Goal: Task Accomplishment & Management: Manage account settings

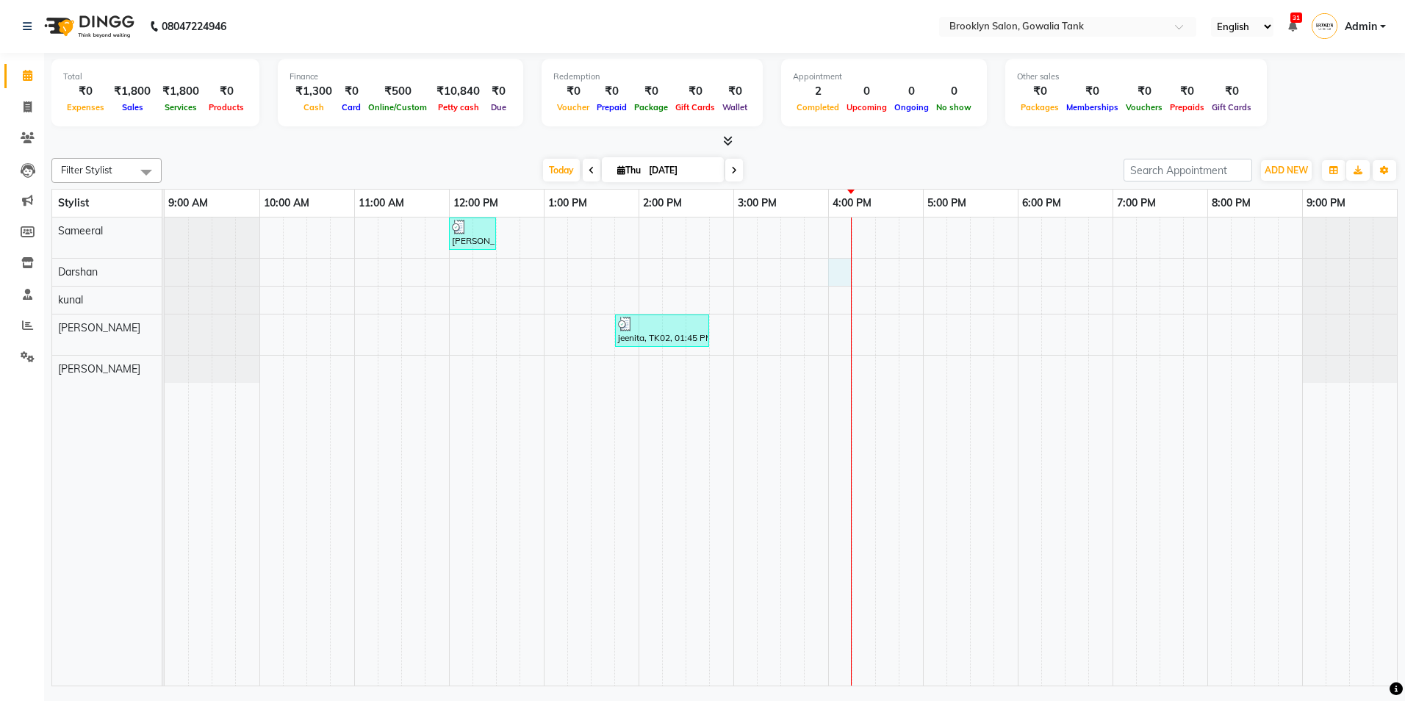
click at [840, 273] on div "[PERSON_NAME], TK01, 12:00 PM-12:30 PM, Styling - Blast Dry - Stylist jeenita, …" at bounding box center [781, 451] width 1232 height 468
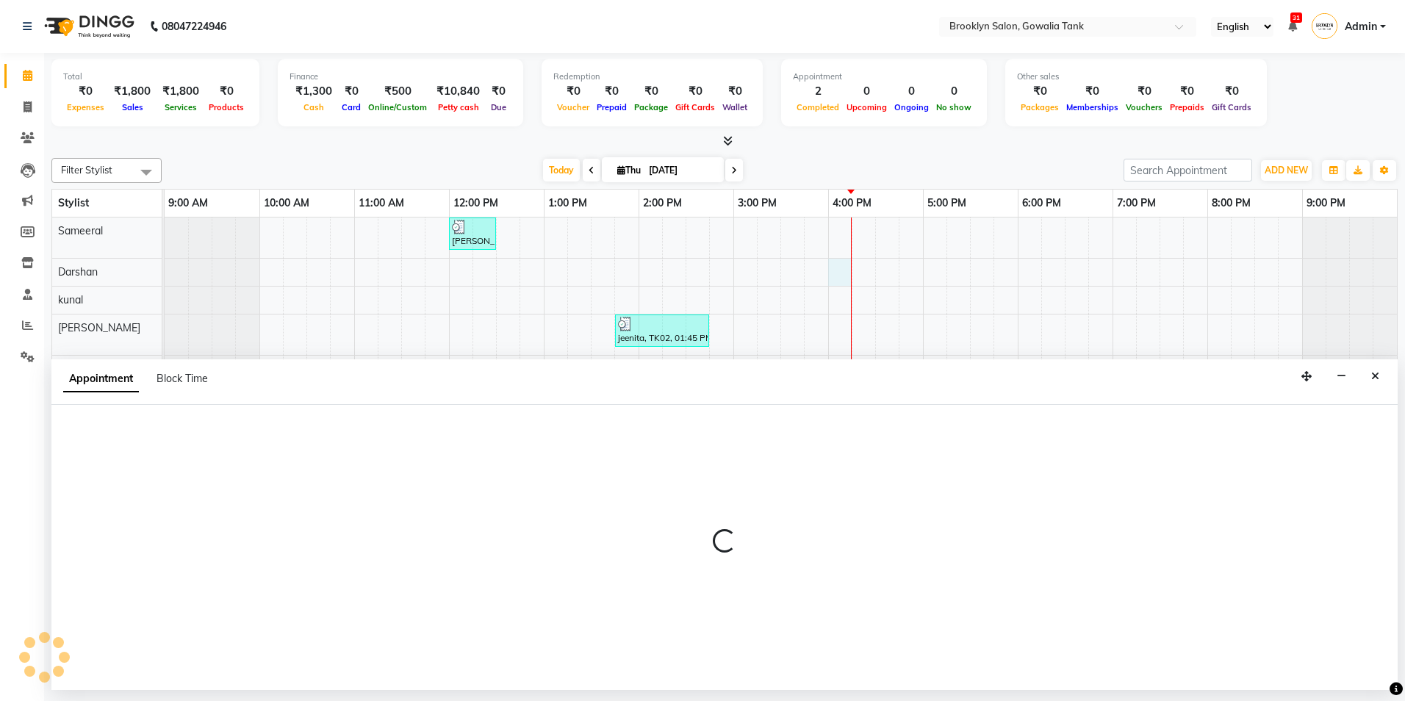
select select "3856"
select select "960"
select select "tentative"
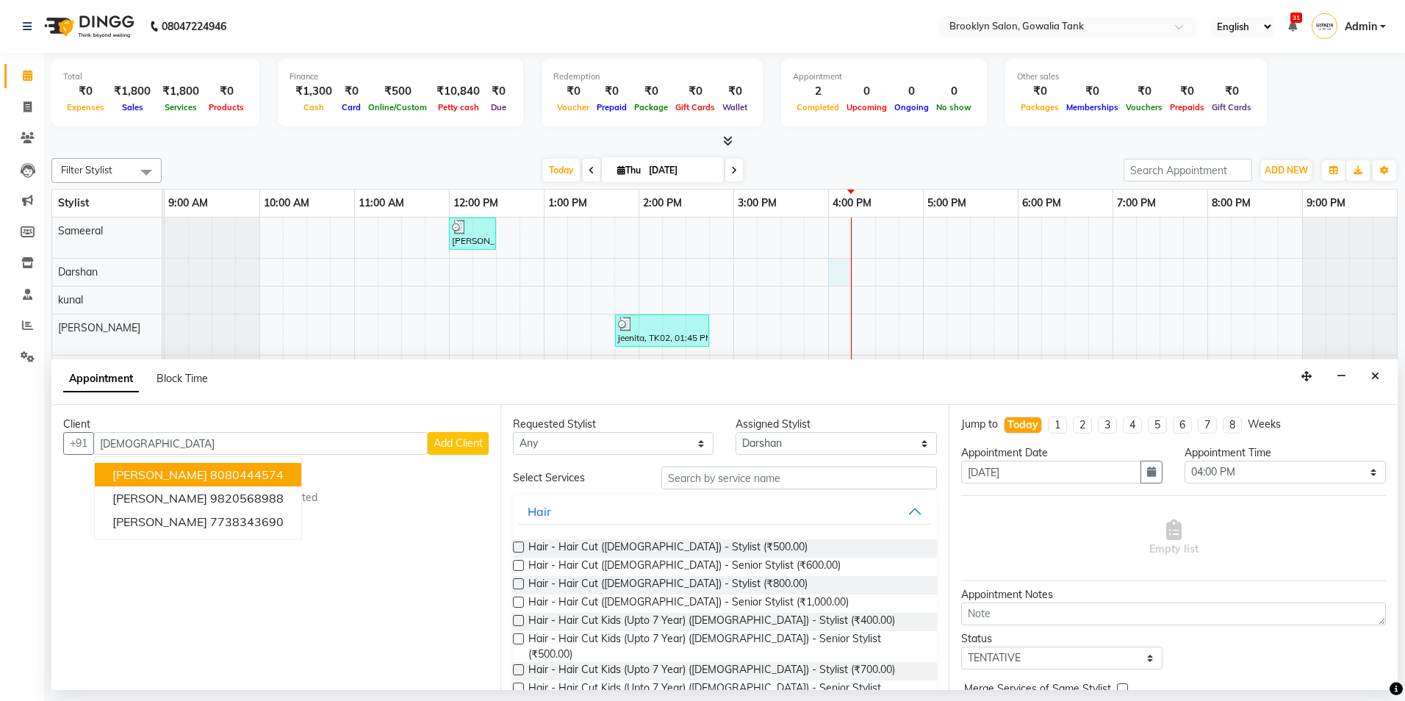
click at [193, 465] on button "[PERSON_NAME] 8080444574" at bounding box center [198, 475] width 206 height 24
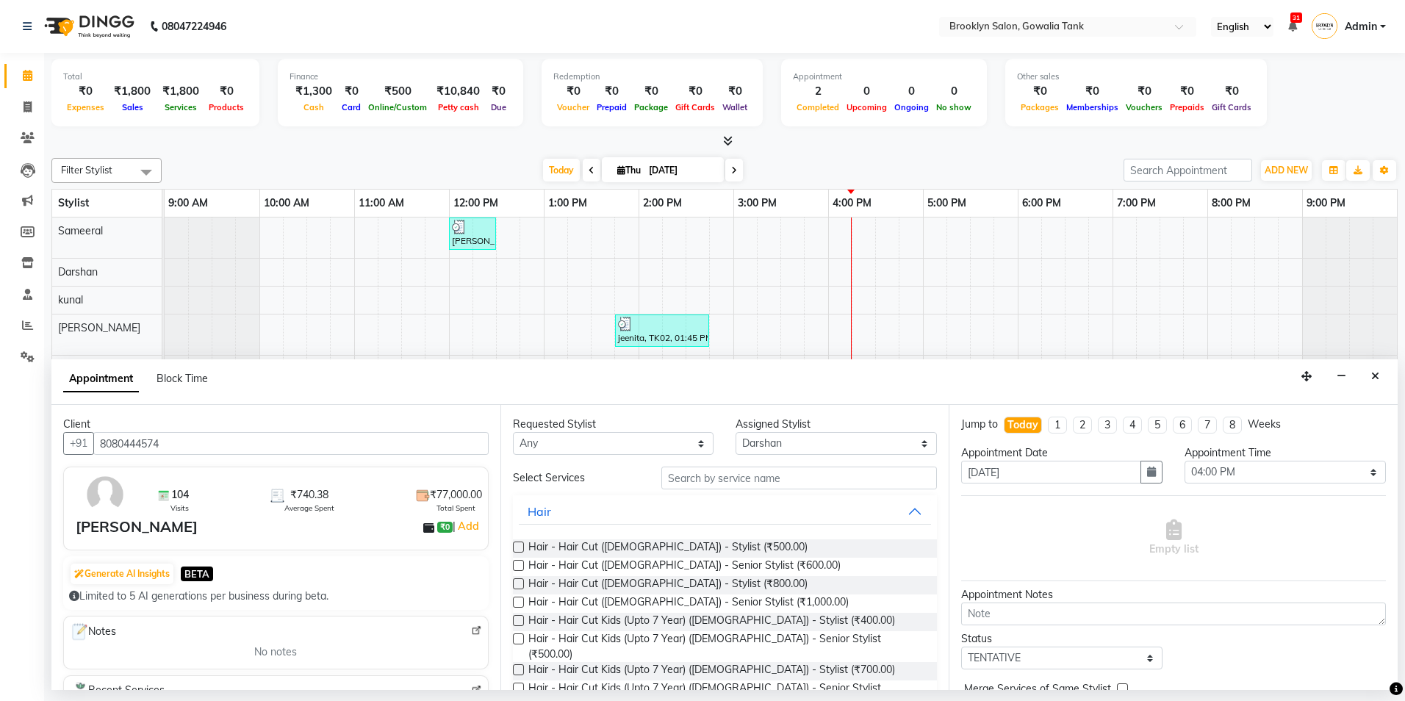
type input "8080444574"
click at [706, 471] on input "text" at bounding box center [798, 477] width 275 height 23
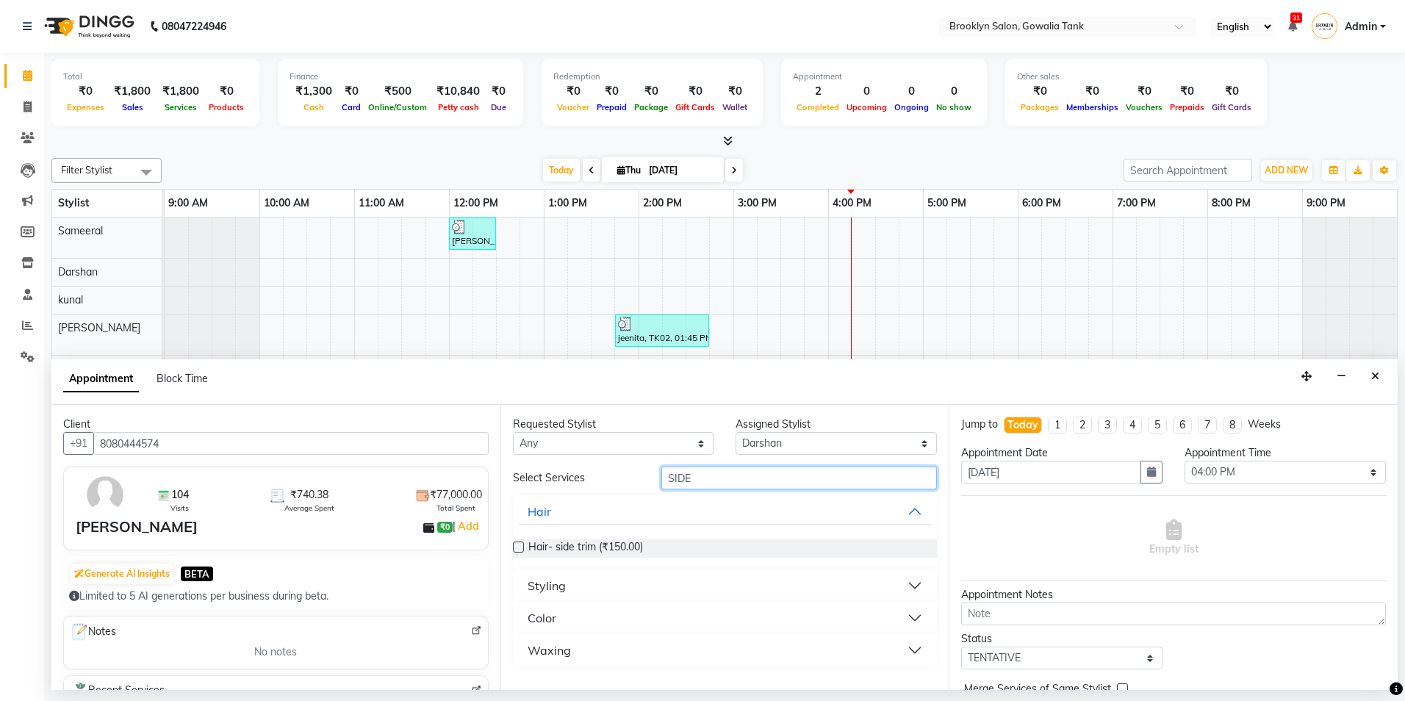
type input "SIDE"
click at [735, 624] on button "Color" at bounding box center [725, 618] width 413 height 26
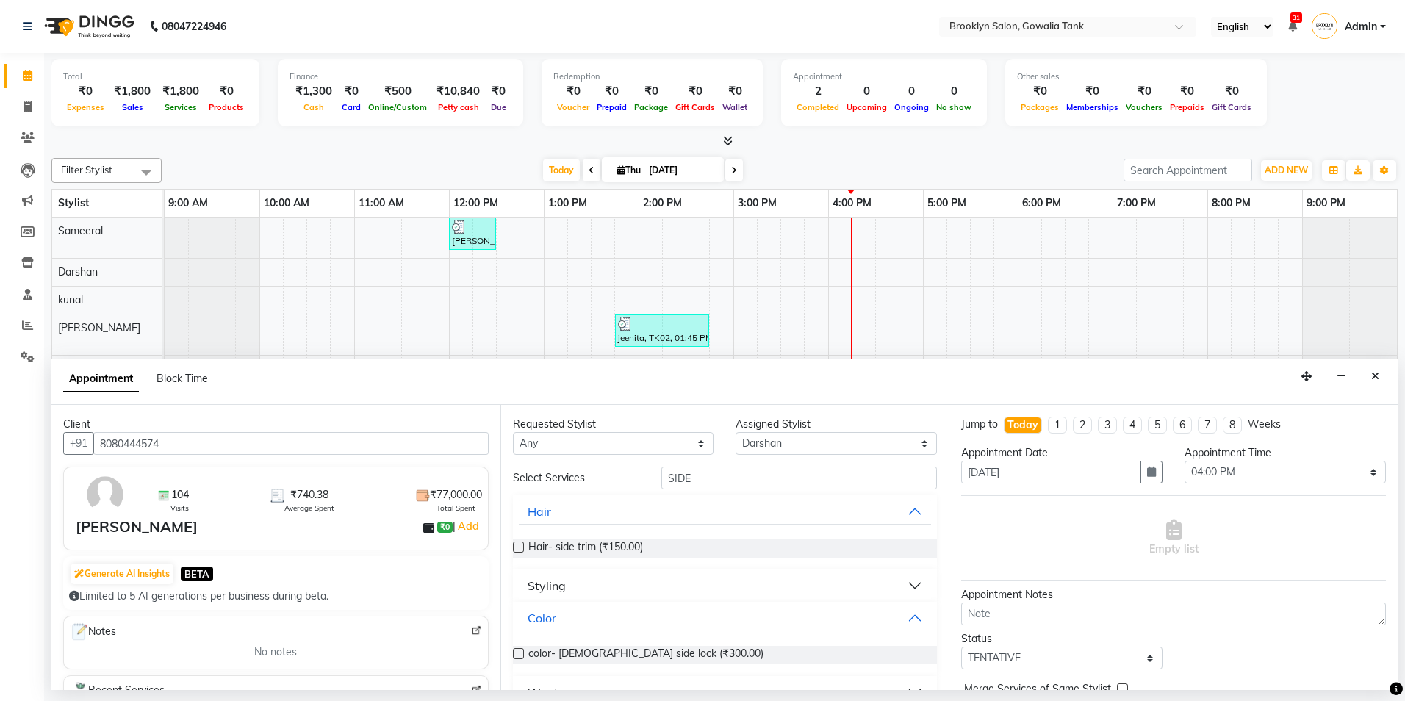
scroll to position [30, 0]
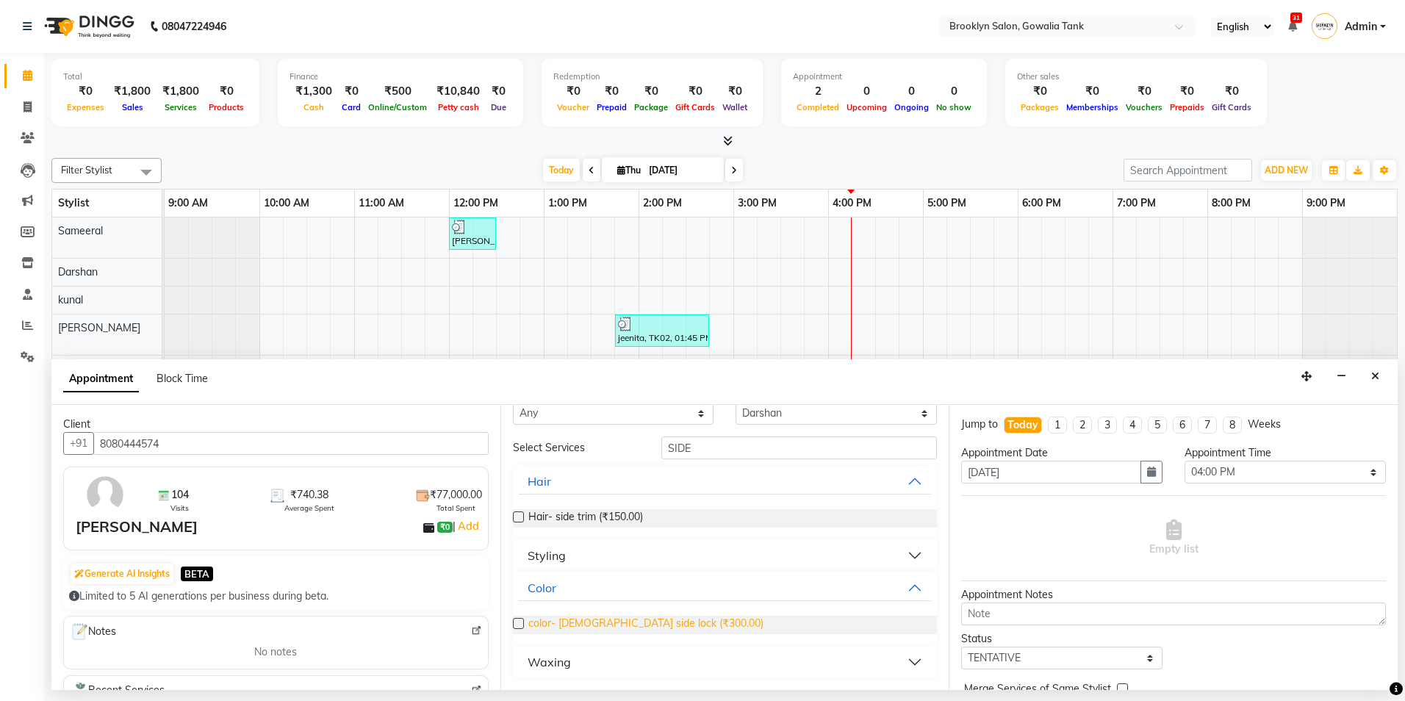
click at [613, 624] on span "color- [DEMOGRAPHIC_DATA] side lock (₹300.00)" at bounding box center [645, 625] width 235 height 18
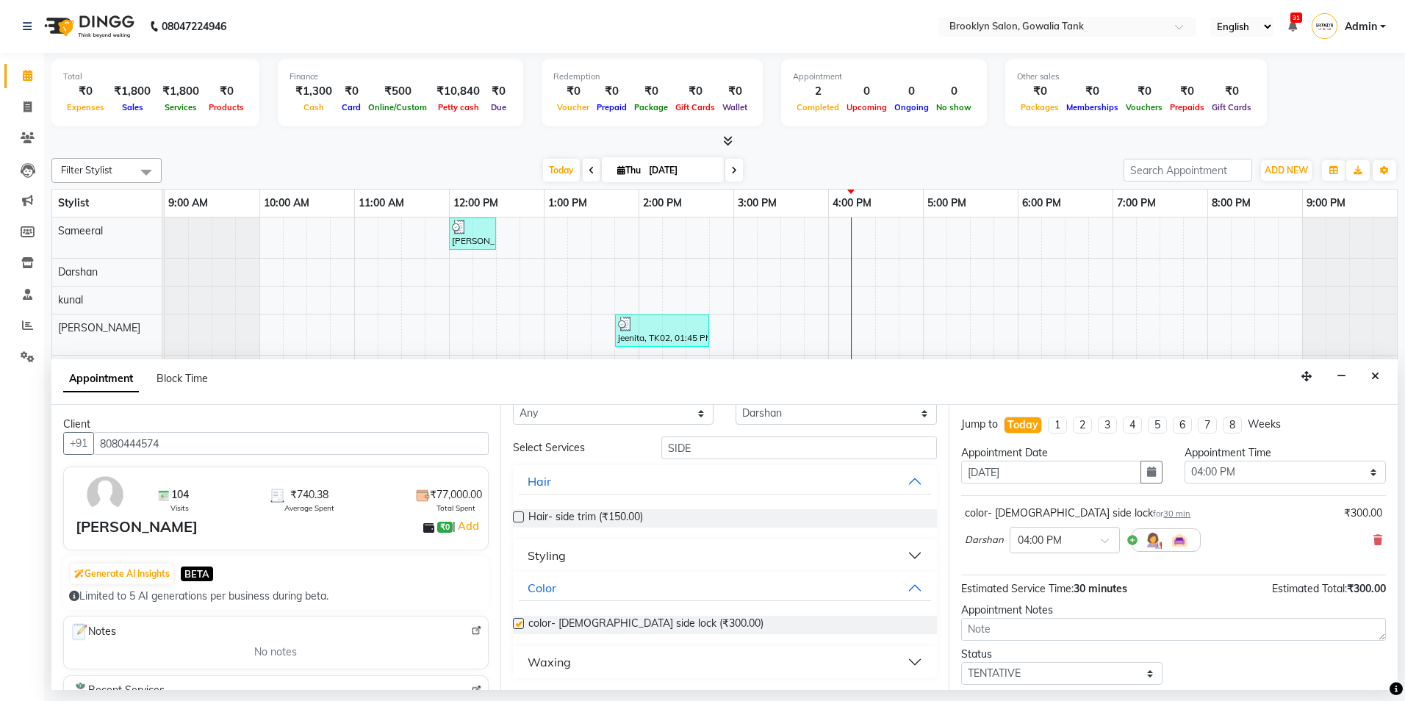
checkbox input "false"
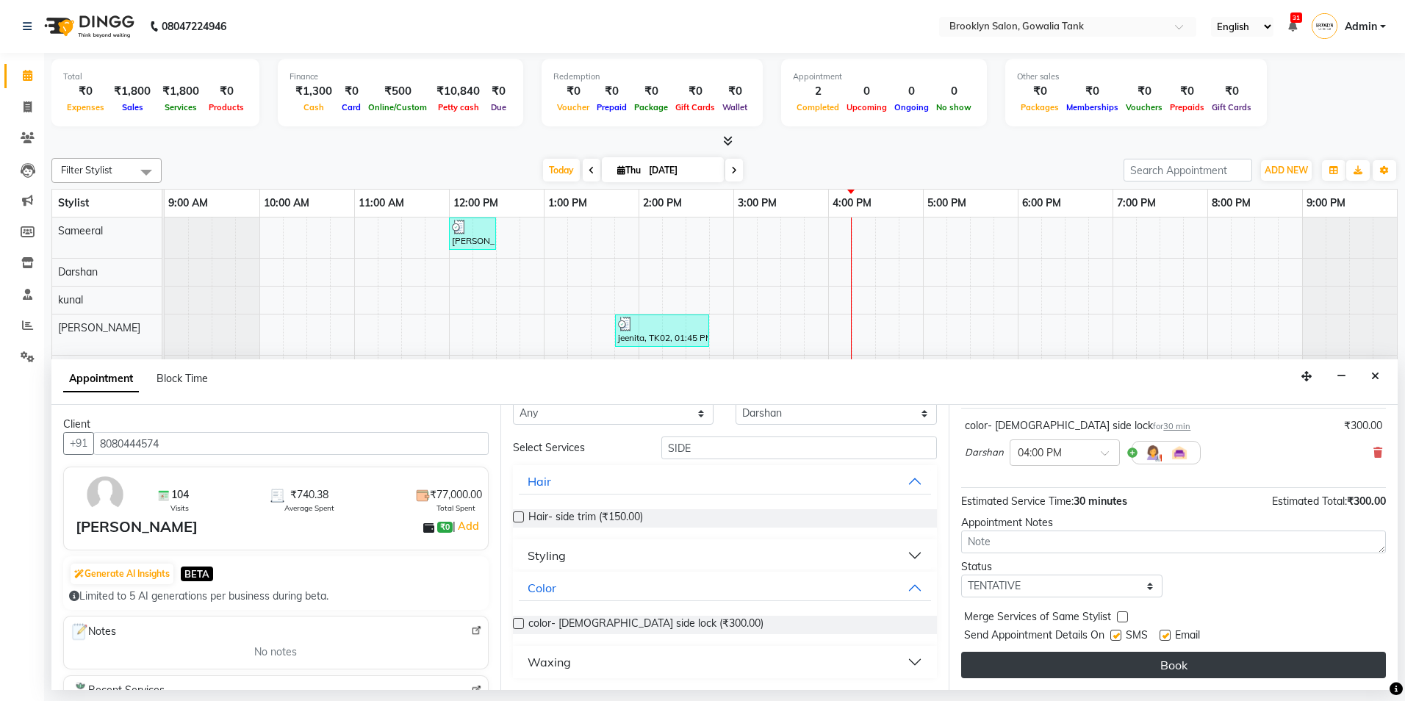
click at [1127, 665] on button "Book" at bounding box center [1173, 665] width 425 height 26
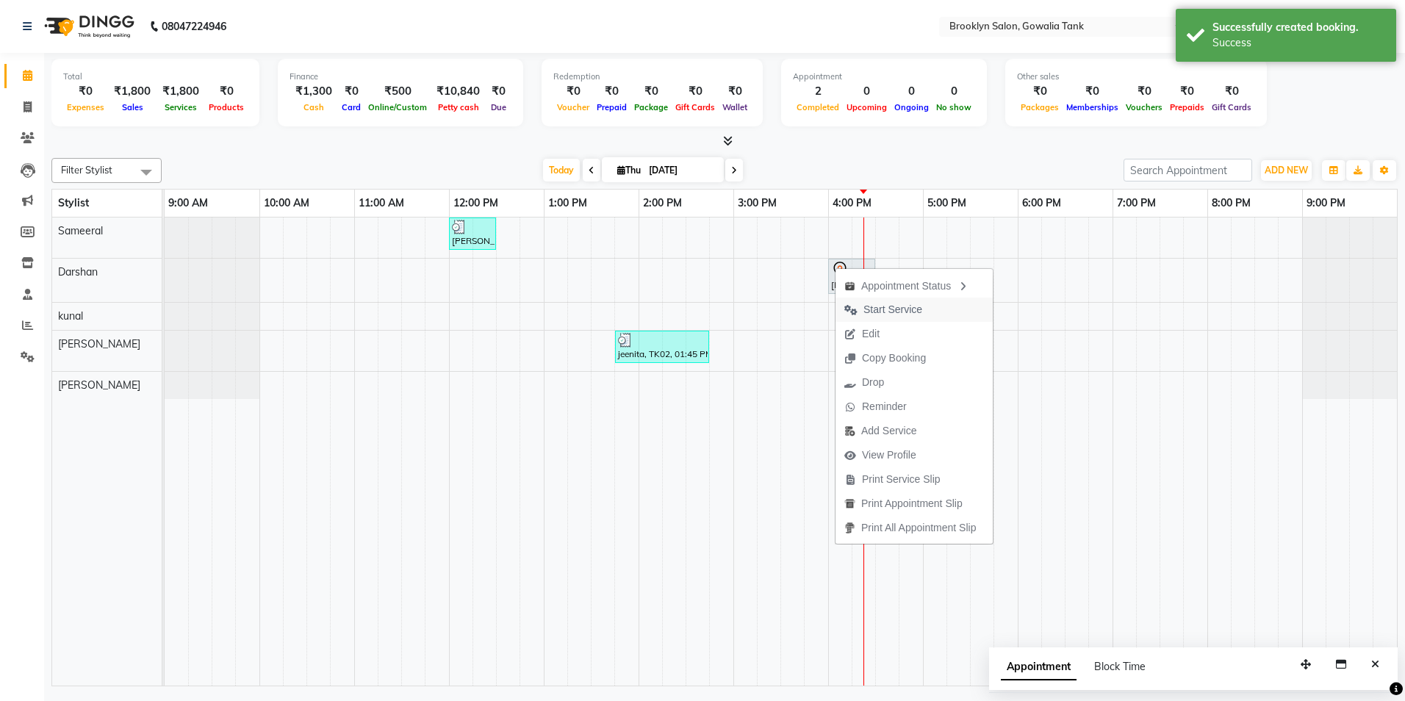
click at [871, 302] on span "Start Service" at bounding box center [892, 309] width 59 height 15
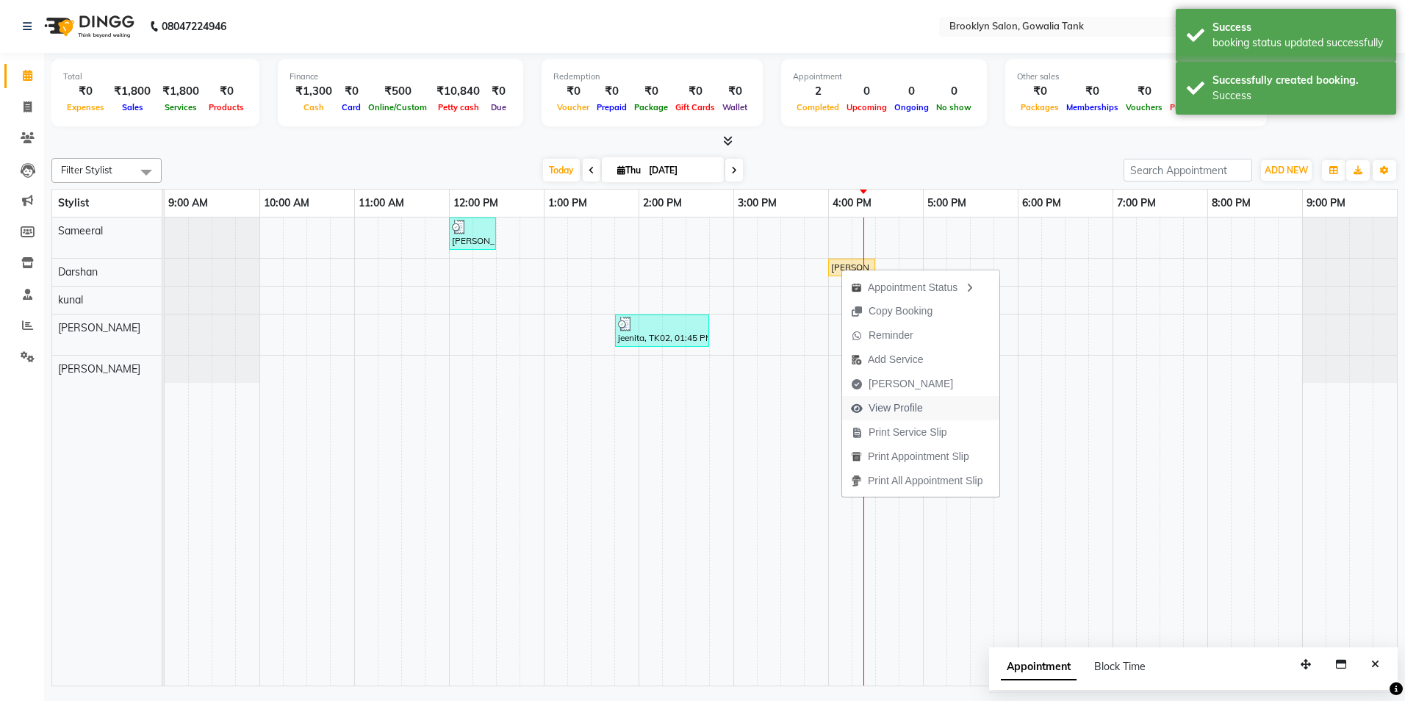
click at [883, 415] on span "View Profile" at bounding box center [895, 407] width 54 height 15
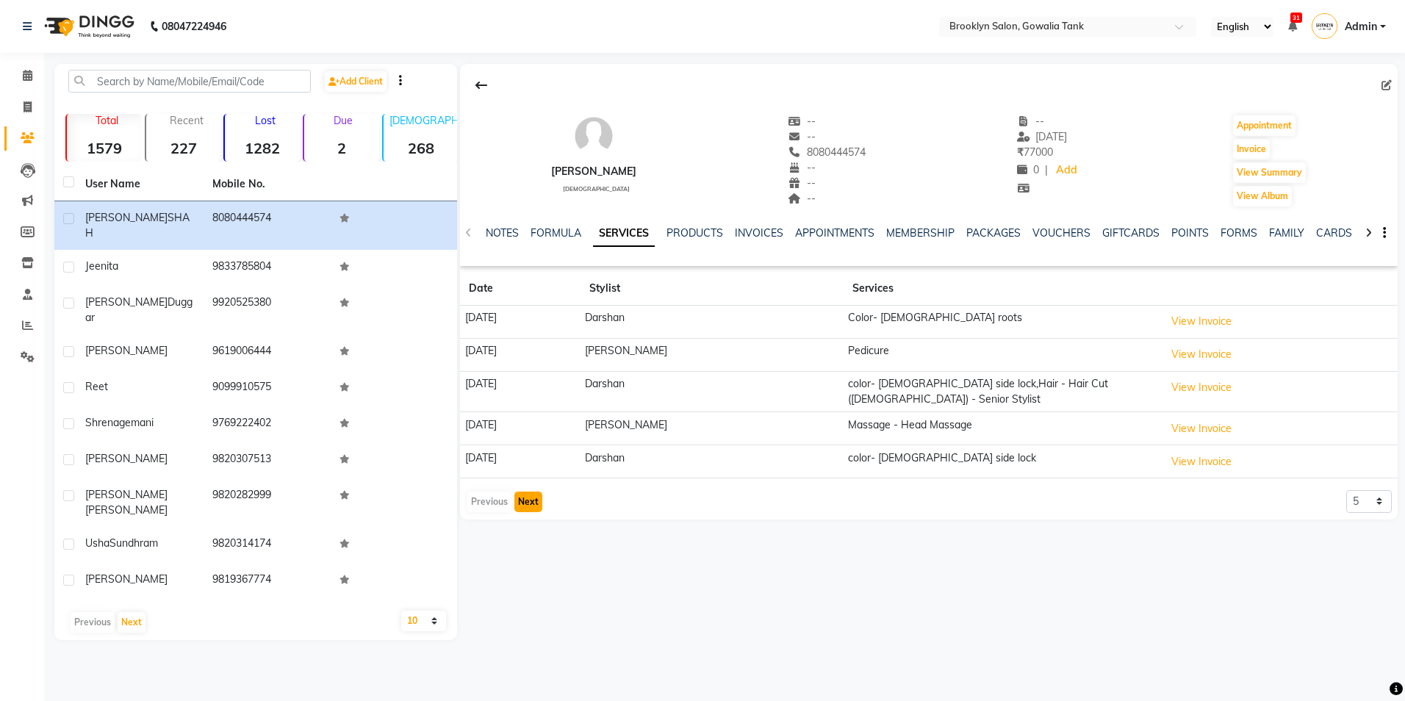
click at [518, 494] on button "Next" at bounding box center [528, 501] width 28 height 21
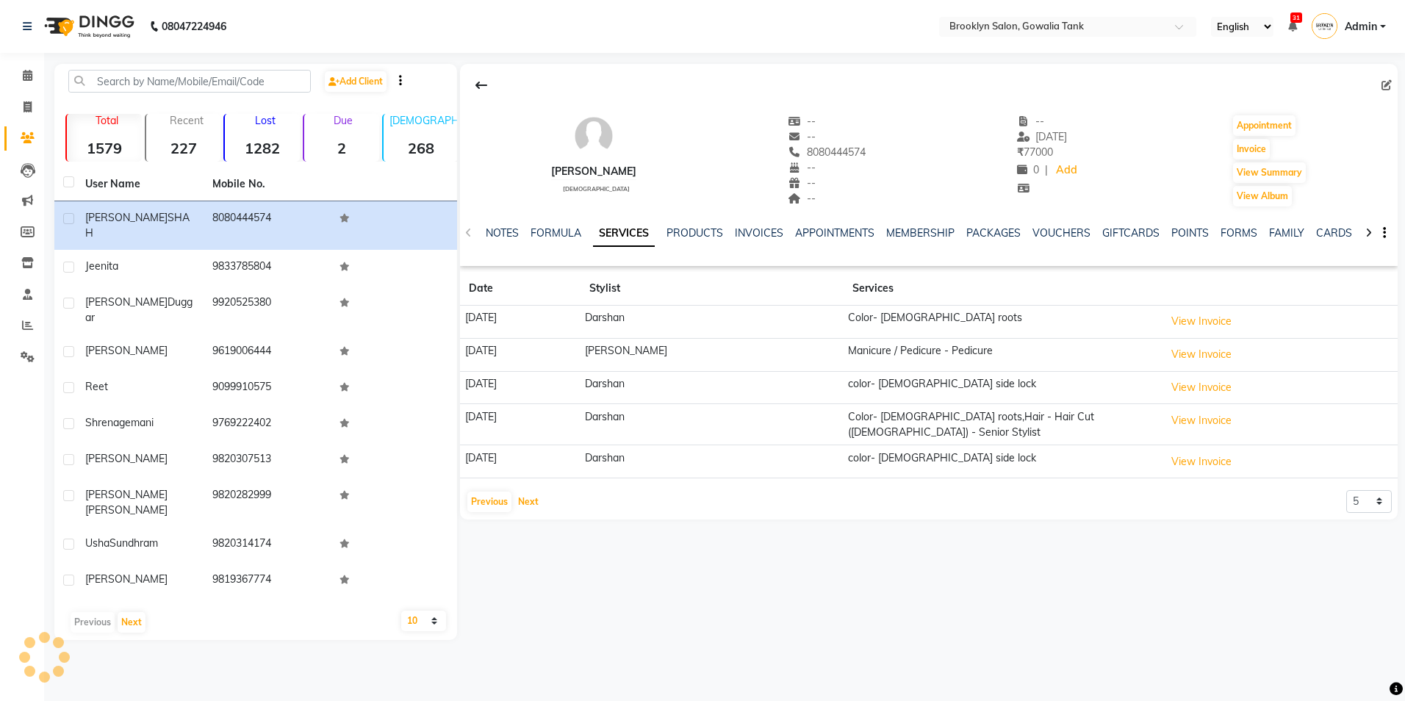
click at [541, 492] on div "Previous Next" at bounding box center [505, 502] width 78 height 24
click at [514, 491] on button "Next" at bounding box center [528, 501] width 28 height 21
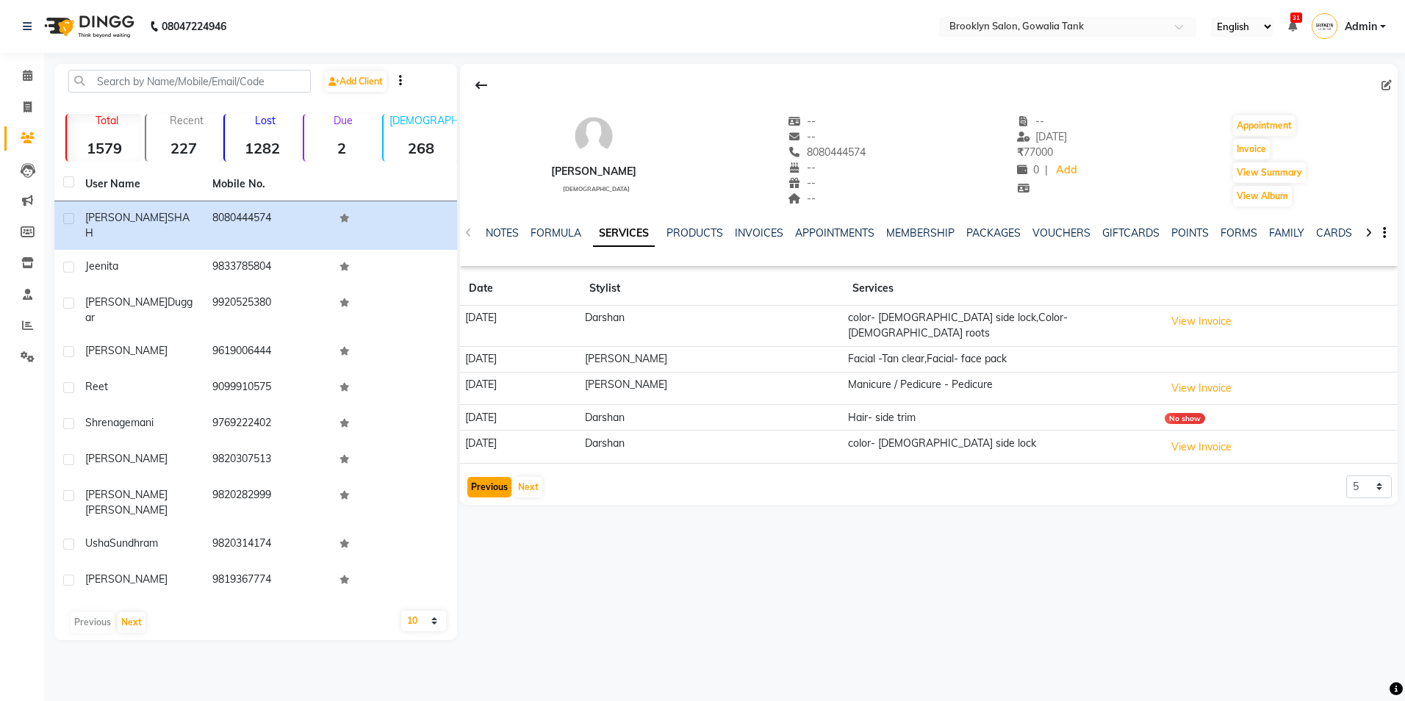
click at [485, 477] on button "Previous" at bounding box center [489, 487] width 44 height 21
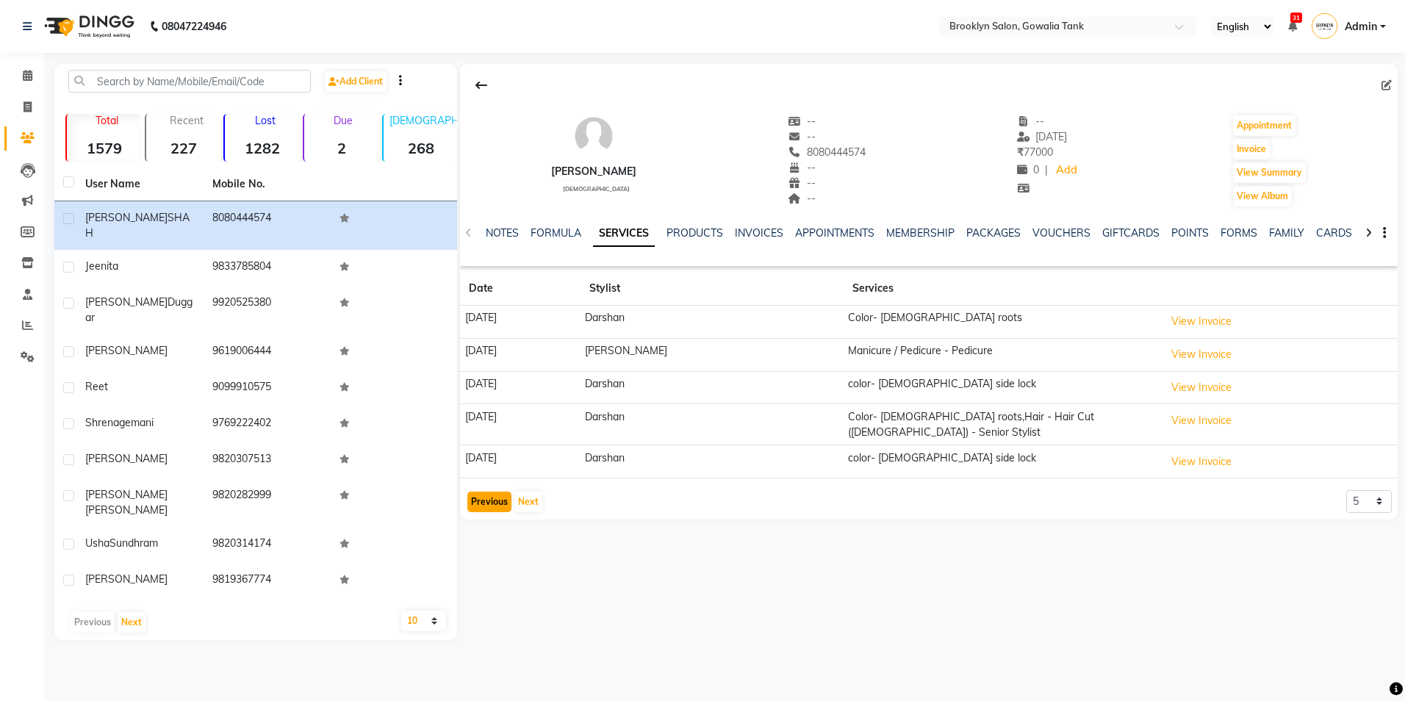
click at [488, 491] on button "Previous" at bounding box center [489, 501] width 44 height 21
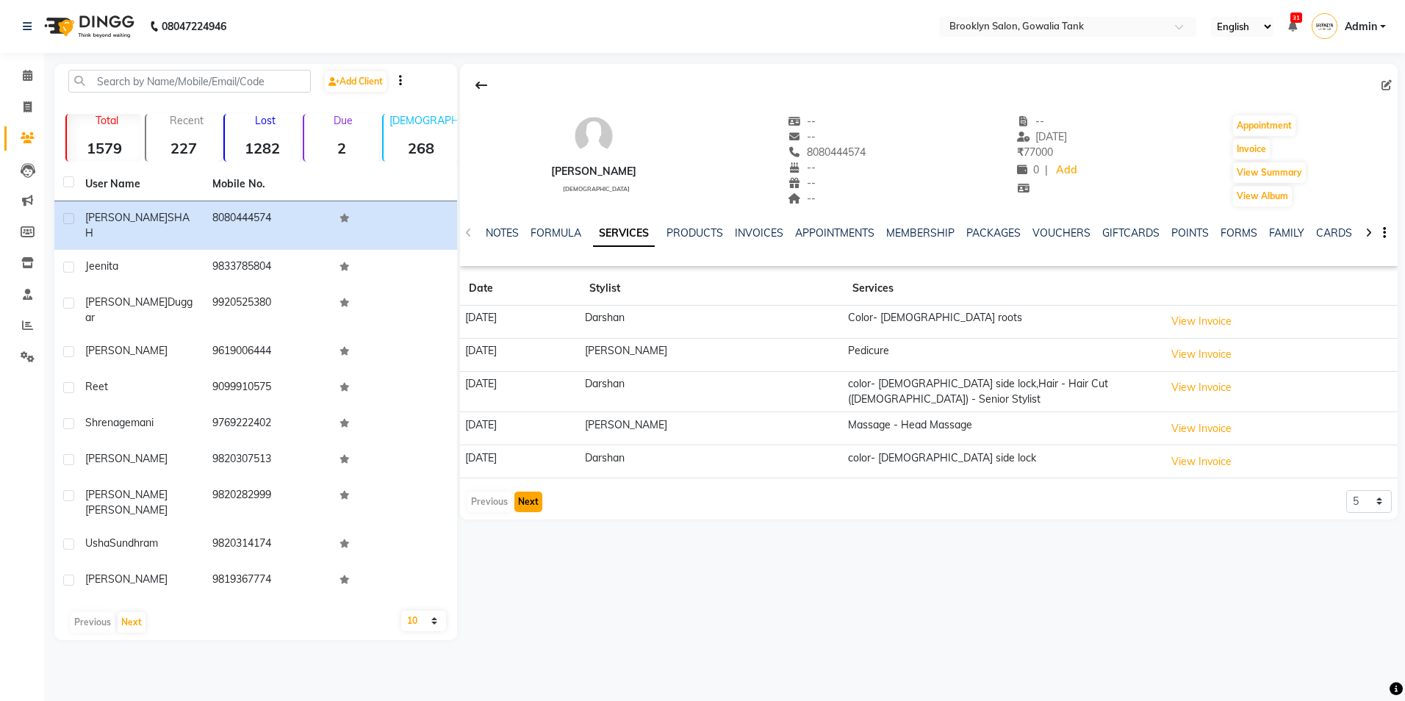
click at [519, 494] on button "Next" at bounding box center [528, 501] width 28 height 21
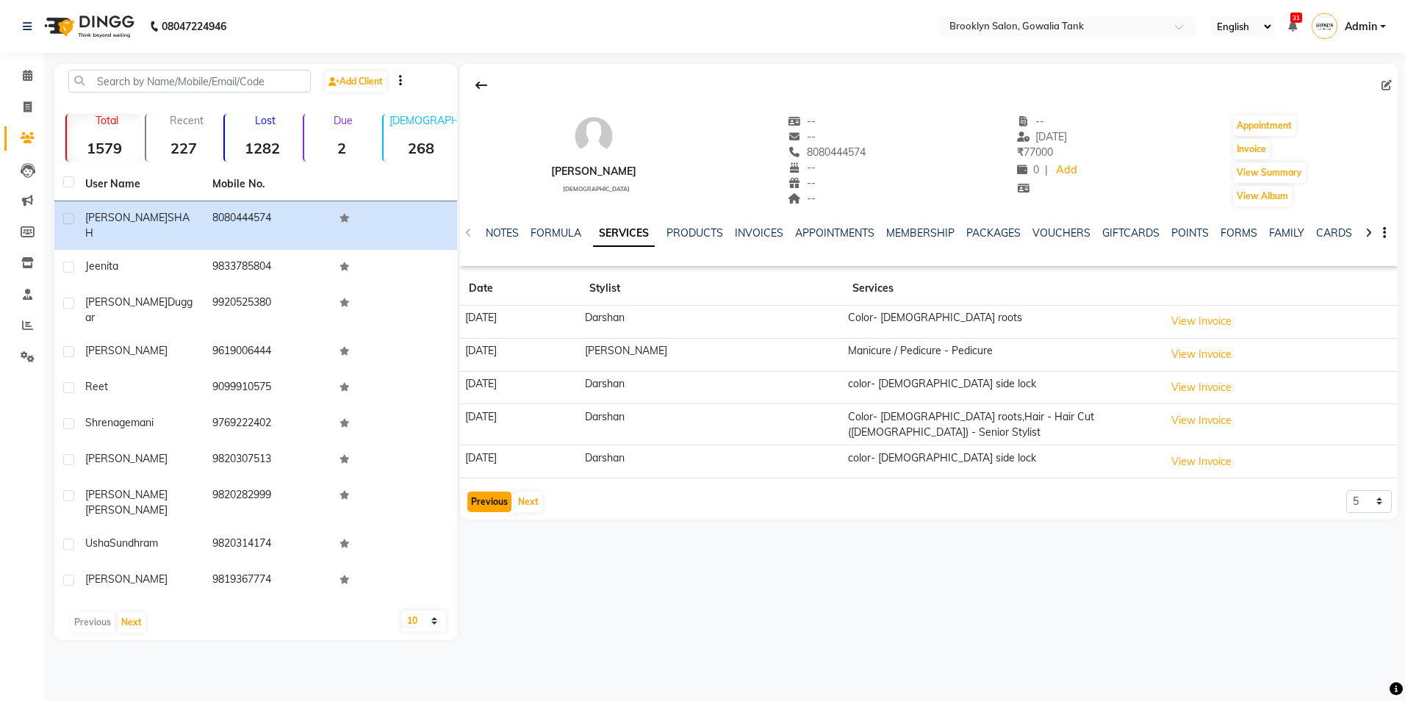
click at [480, 491] on button "Previous" at bounding box center [489, 501] width 44 height 21
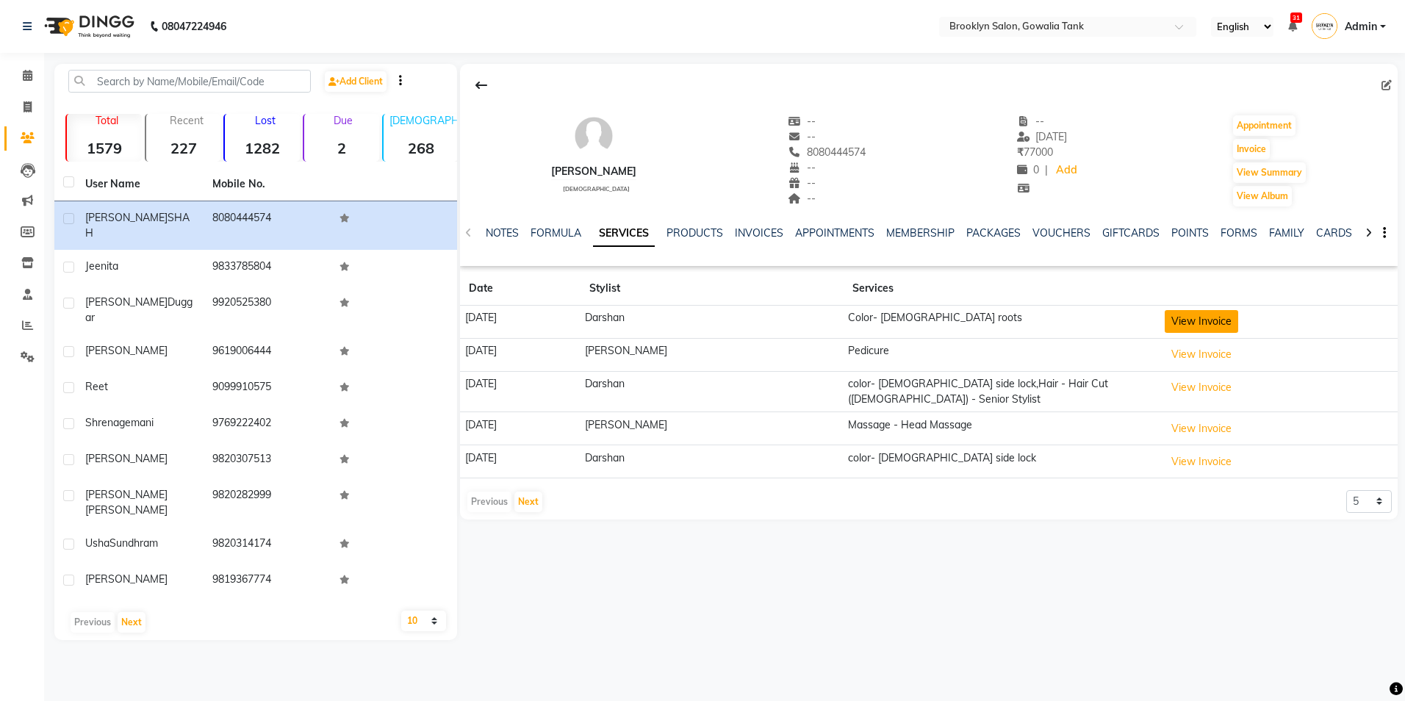
click at [1180, 327] on button "View Invoice" at bounding box center [1200, 321] width 73 height 23
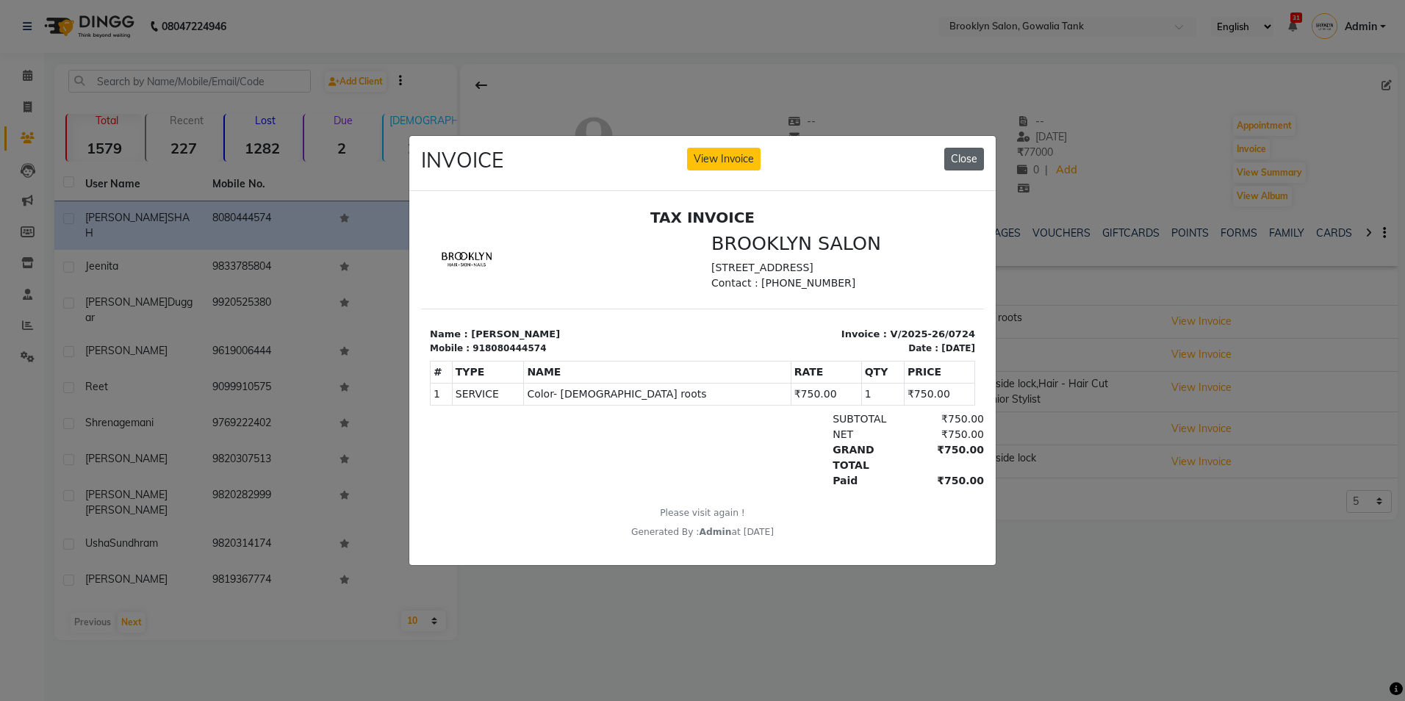
click at [963, 158] on button "Close" at bounding box center [964, 159] width 40 height 23
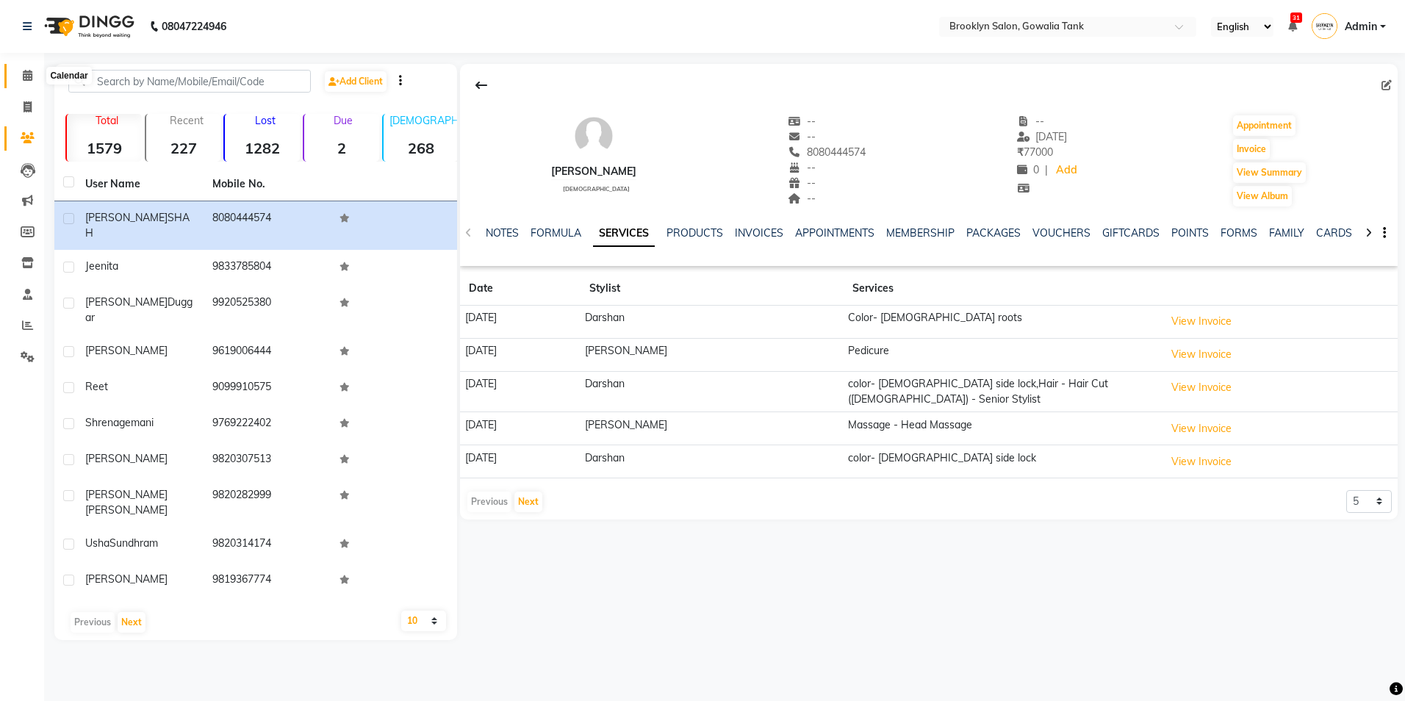
click at [28, 71] on icon at bounding box center [28, 75] width 10 height 11
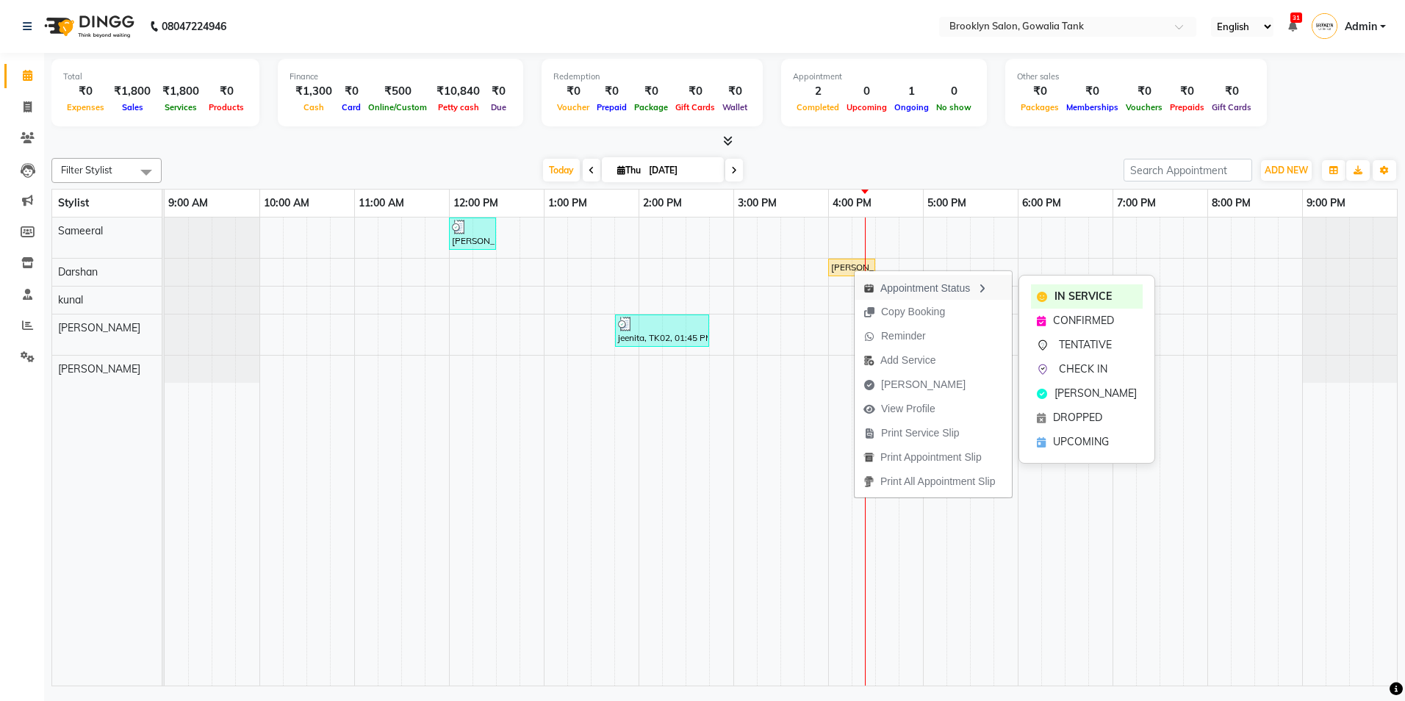
click at [911, 278] on div "Appointment Status" at bounding box center [932, 287] width 157 height 25
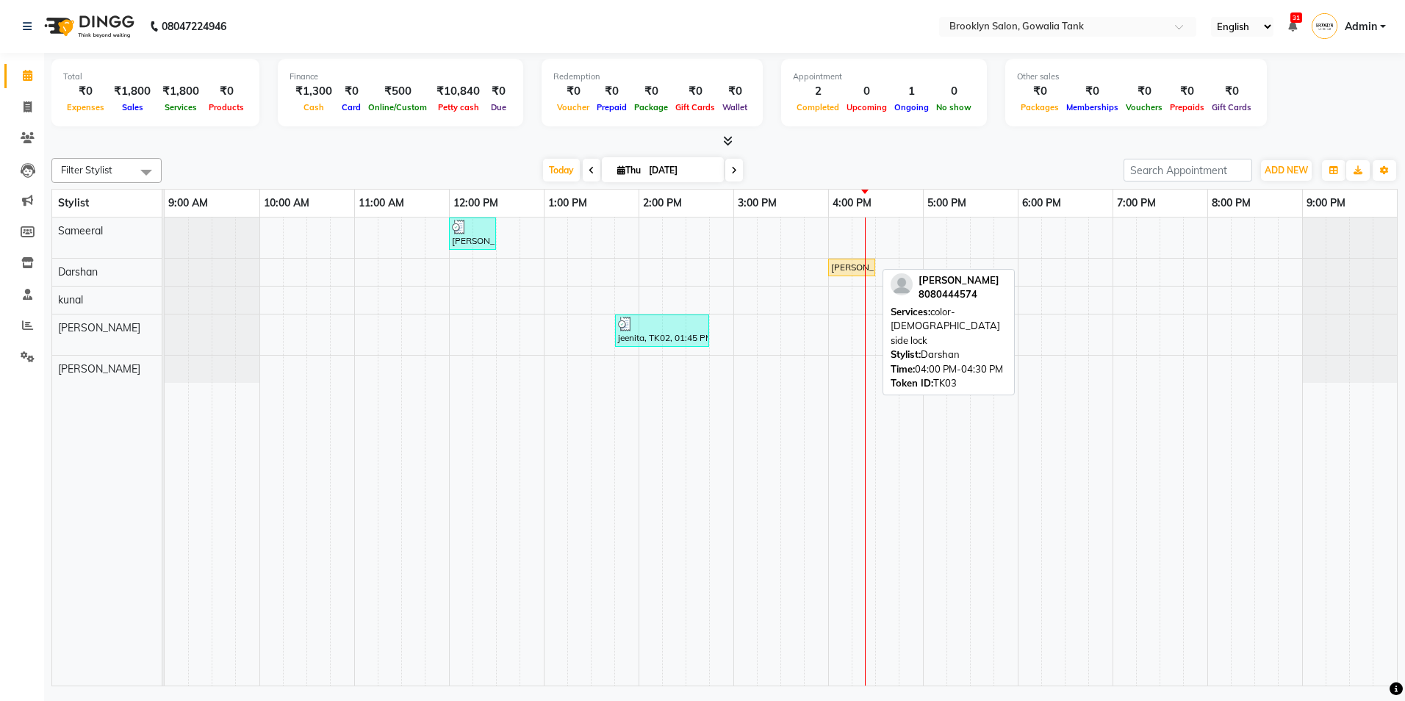
click at [851, 269] on div "[PERSON_NAME], TK03, 04:00 PM-04:30 PM, color- [DEMOGRAPHIC_DATA] side lock" at bounding box center [851, 267] width 44 height 13
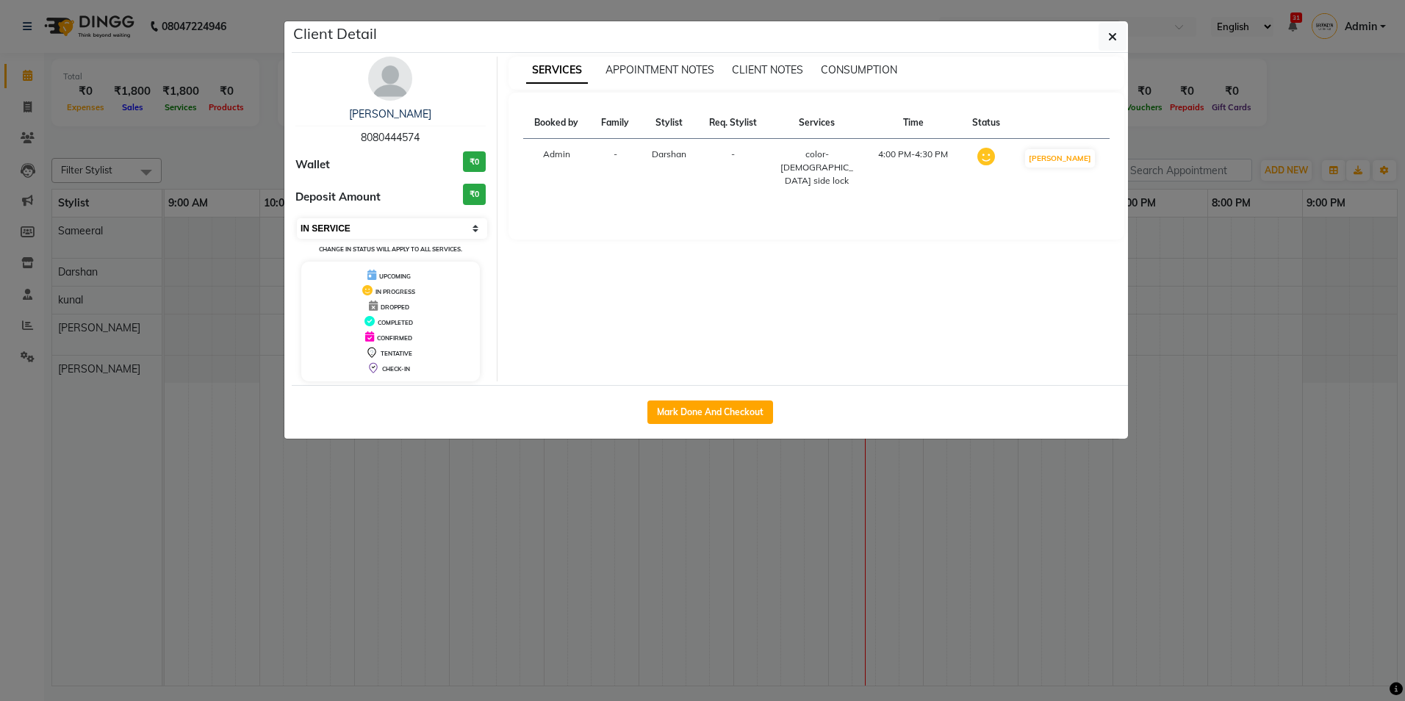
click at [466, 226] on select "Select IN SERVICE CONFIRMED TENTATIVE CHECK IN MARK DONE DROPPED UPCOMING" at bounding box center [392, 228] width 190 height 21
select select "5"
click at [297, 218] on select "Select IN SERVICE CONFIRMED TENTATIVE CHECK IN MARK DONE DROPPED UPCOMING" at bounding box center [392, 228] width 190 height 21
click at [1111, 28] on button "button" at bounding box center [1112, 37] width 28 height 28
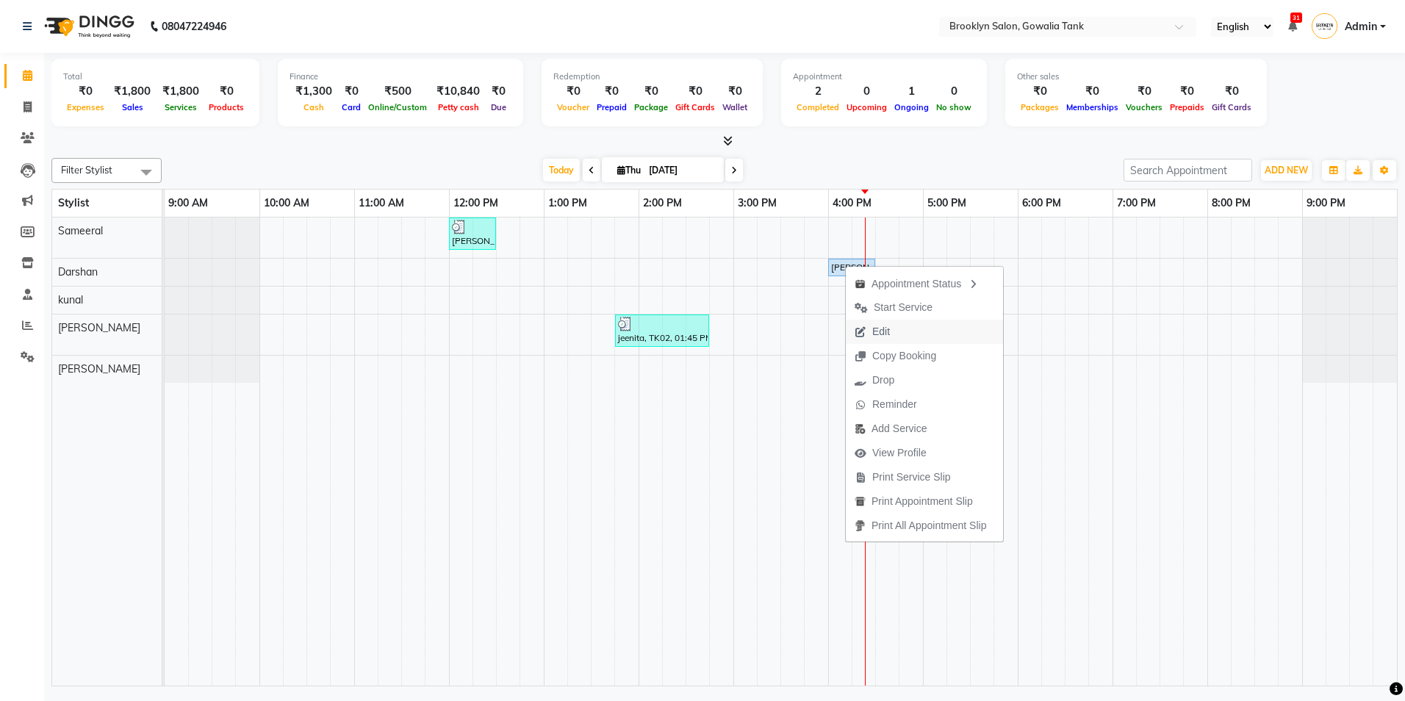
click at [900, 329] on button "Edit" at bounding box center [924, 332] width 157 height 24
select select "tentative"
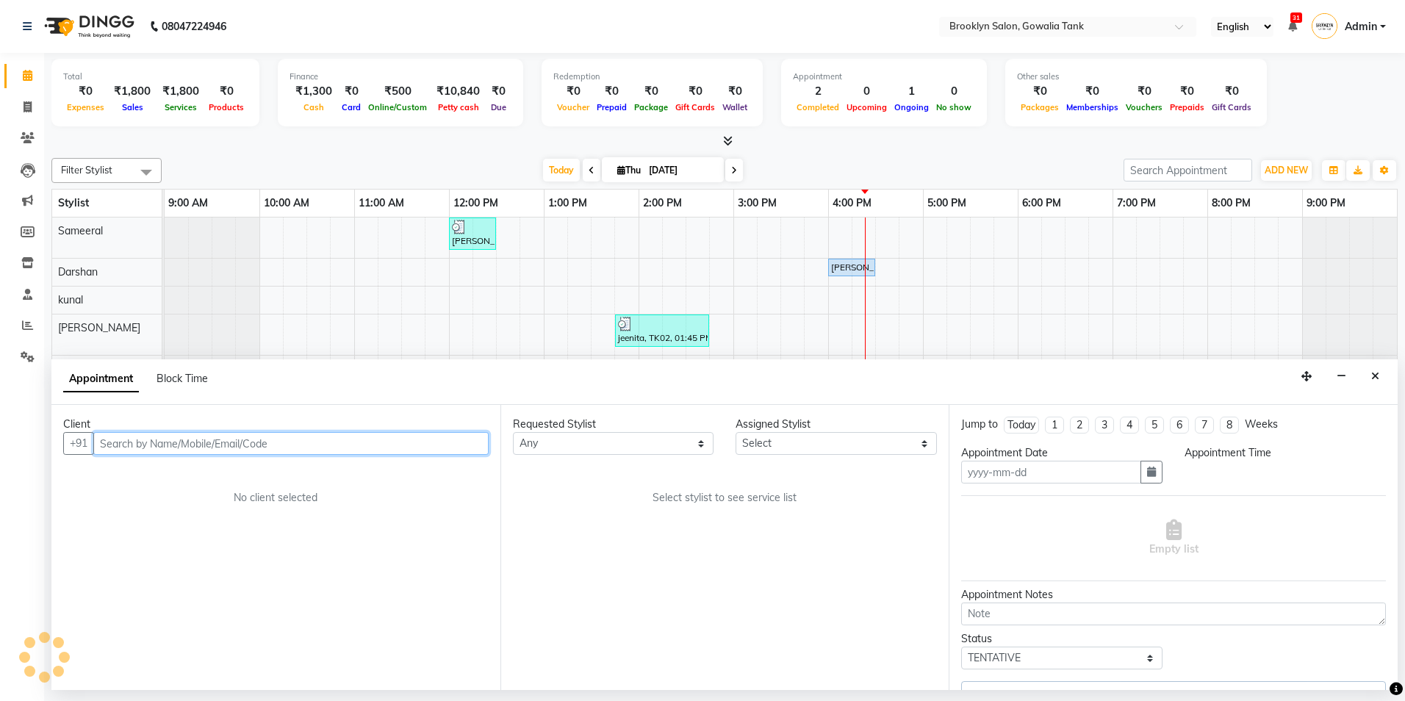
type input "[DATE]"
select select "upcoming"
select select "960"
select select "3856"
select select "562"
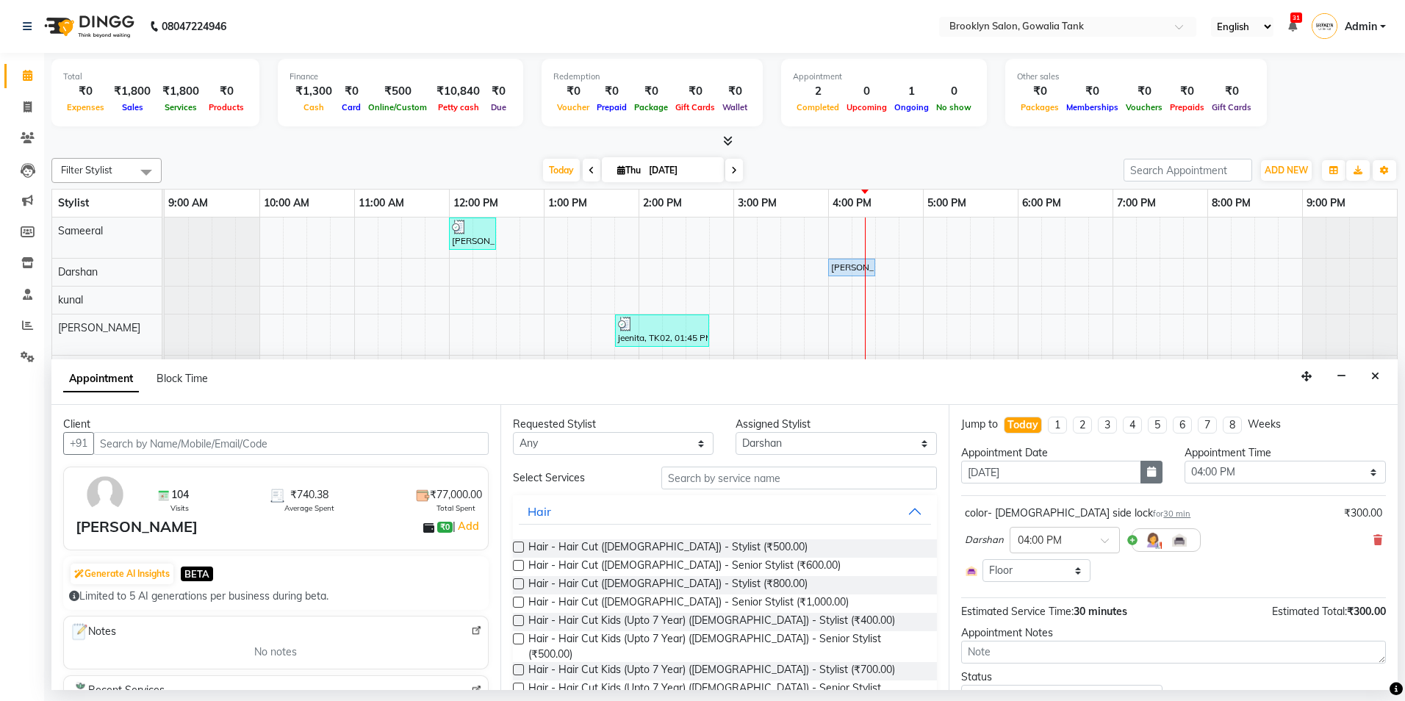
click at [1140, 475] on button "button" at bounding box center [1151, 472] width 22 height 23
click at [1065, 554] on div "5" at bounding box center [1071, 548] width 24 height 24
type input "[DATE]"
select select "960"
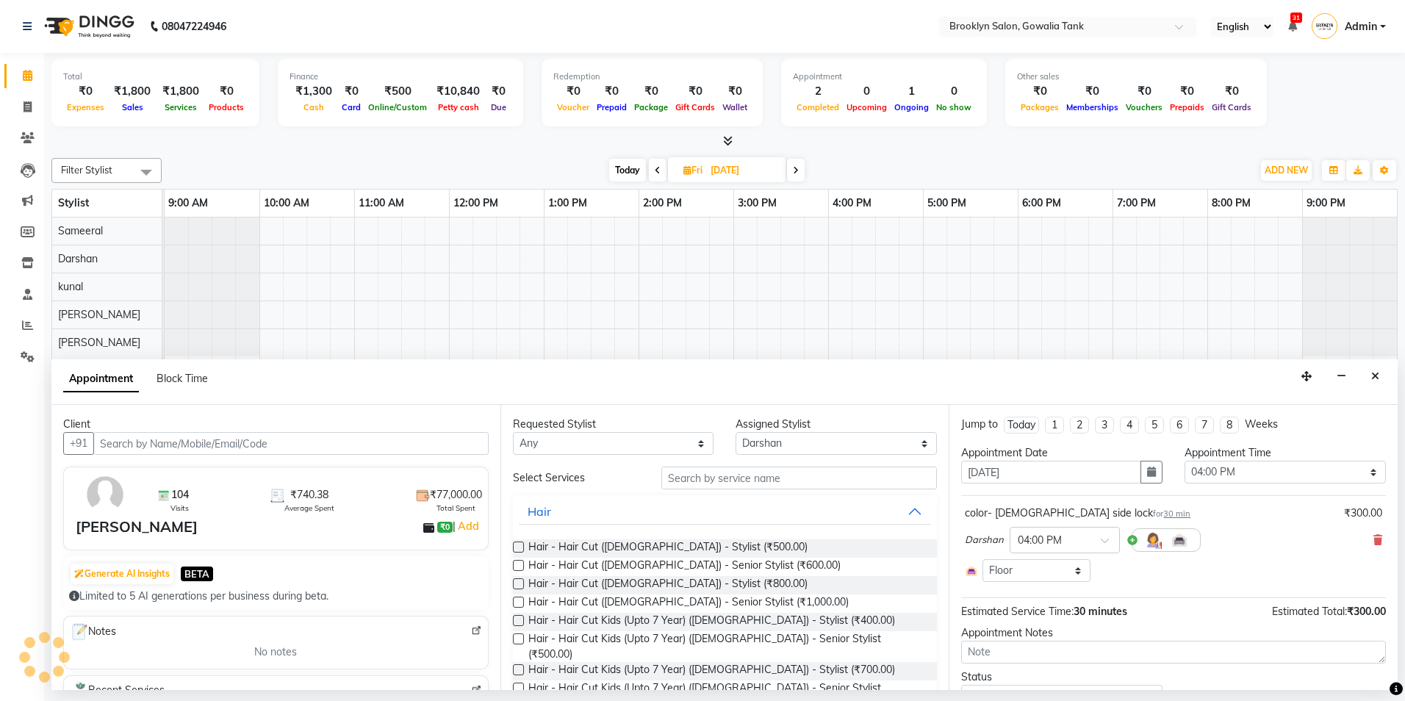
scroll to position [68, 0]
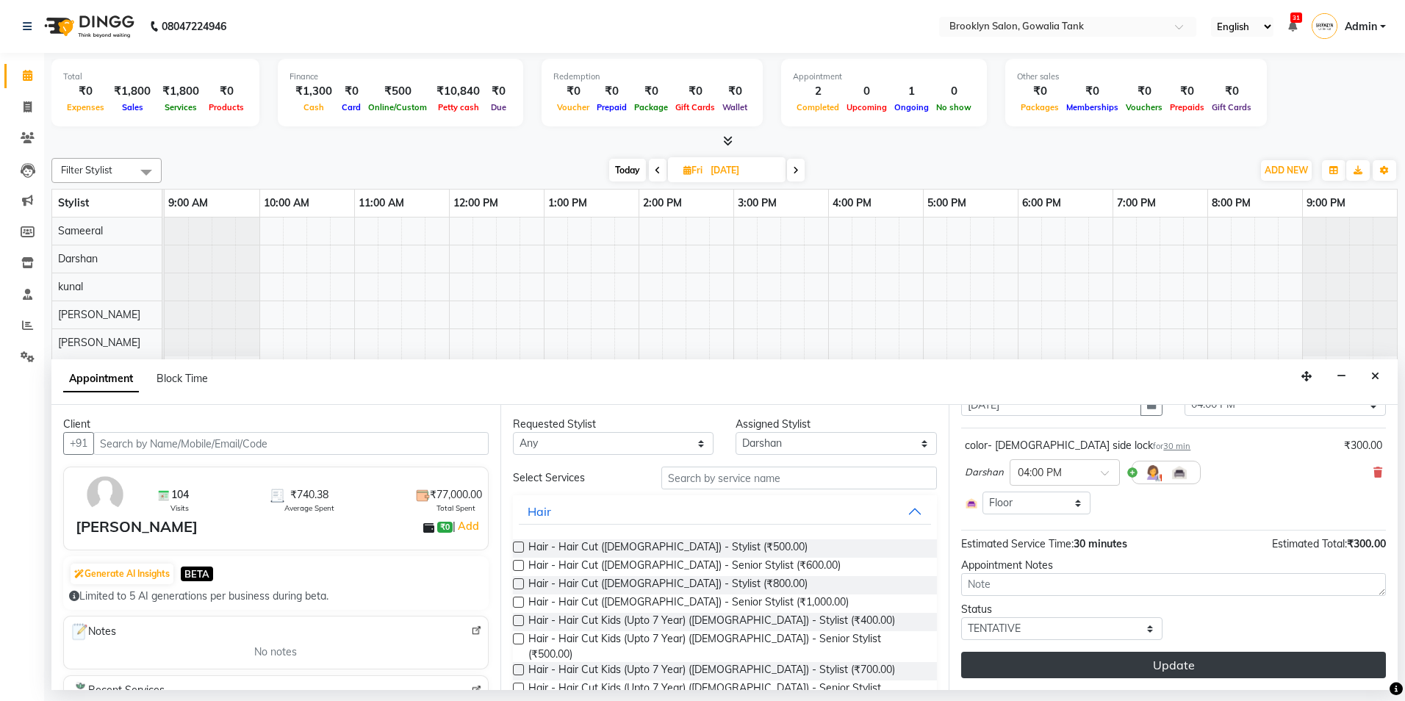
click at [1075, 660] on button "Update" at bounding box center [1173, 665] width 425 height 26
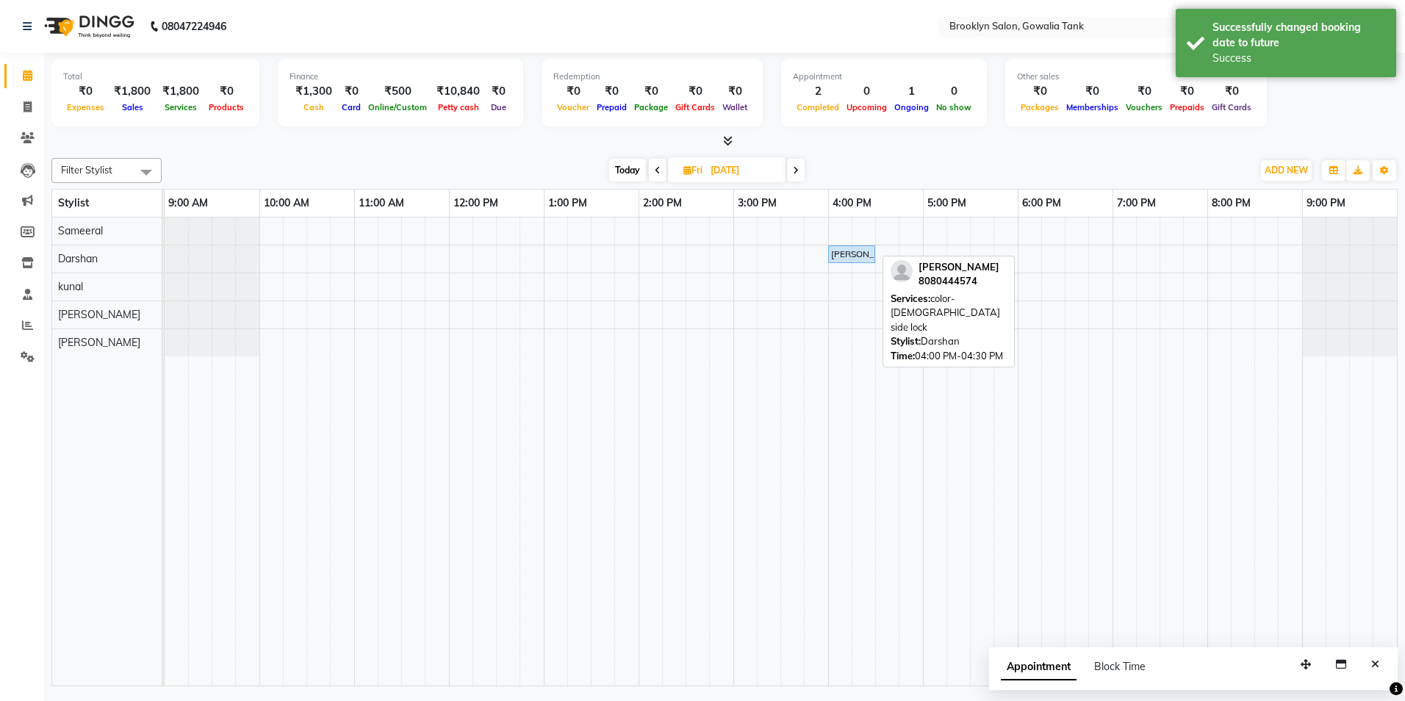
click at [835, 257] on div "[PERSON_NAME], 04:00 PM-04:30 PM, color- [DEMOGRAPHIC_DATA] side lock" at bounding box center [851, 254] width 44 height 13
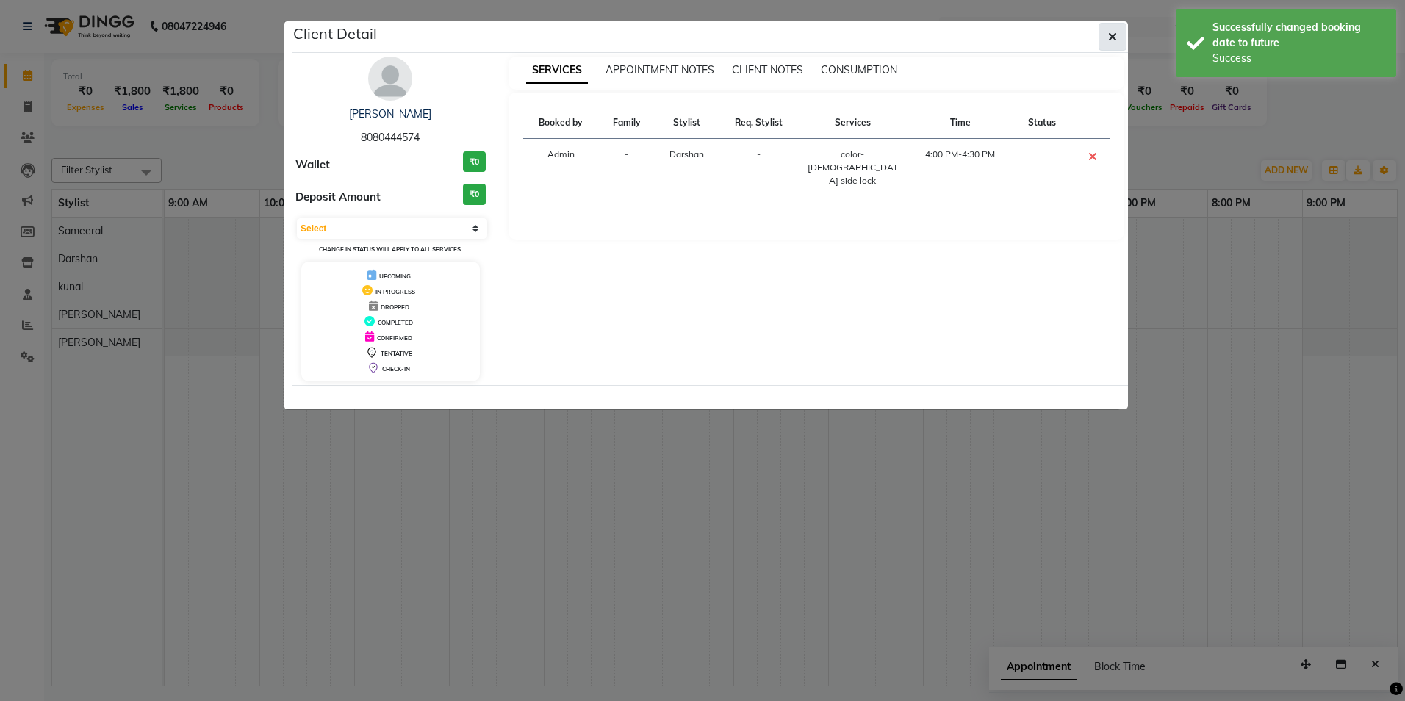
click at [1106, 37] on button "button" at bounding box center [1112, 37] width 28 height 28
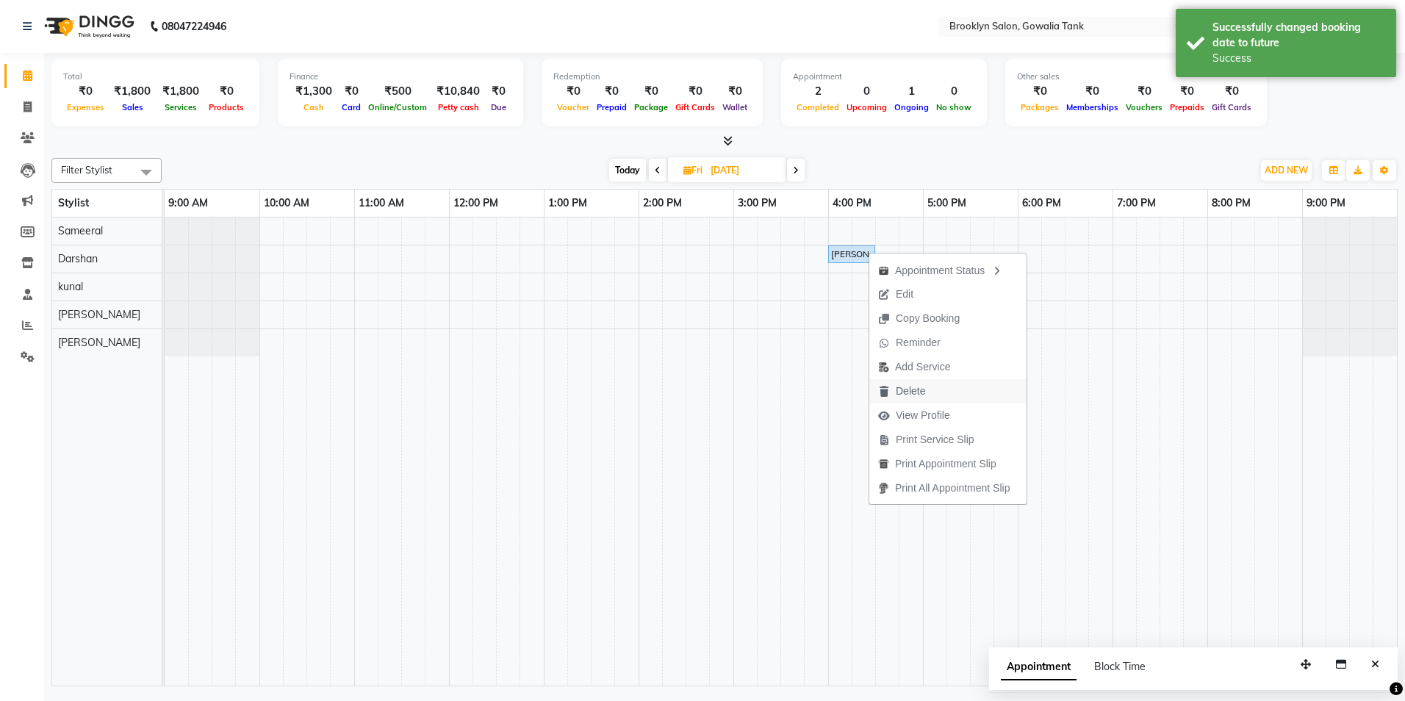
click at [920, 386] on span "Delete" at bounding box center [909, 390] width 29 height 15
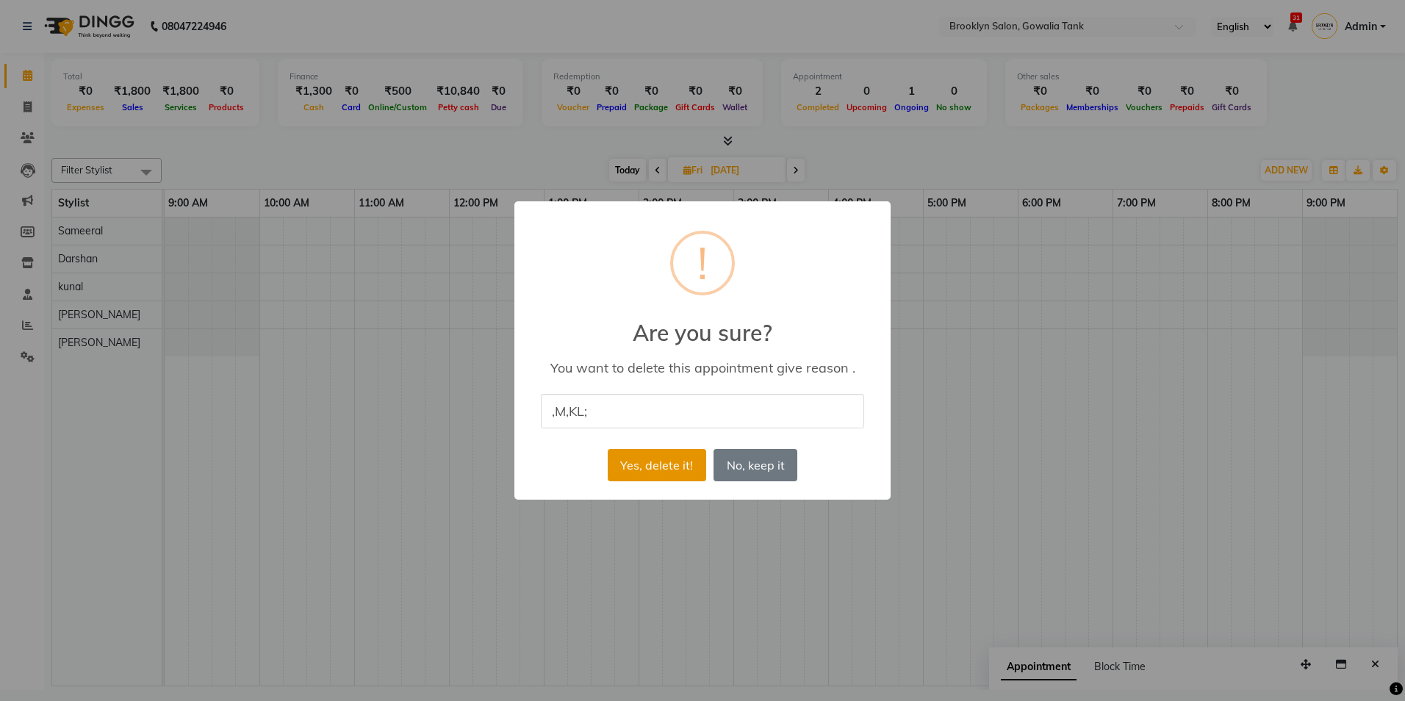
type input ",M,KL;"
click at [635, 464] on button "Yes, delete it!" at bounding box center [657, 465] width 98 height 32
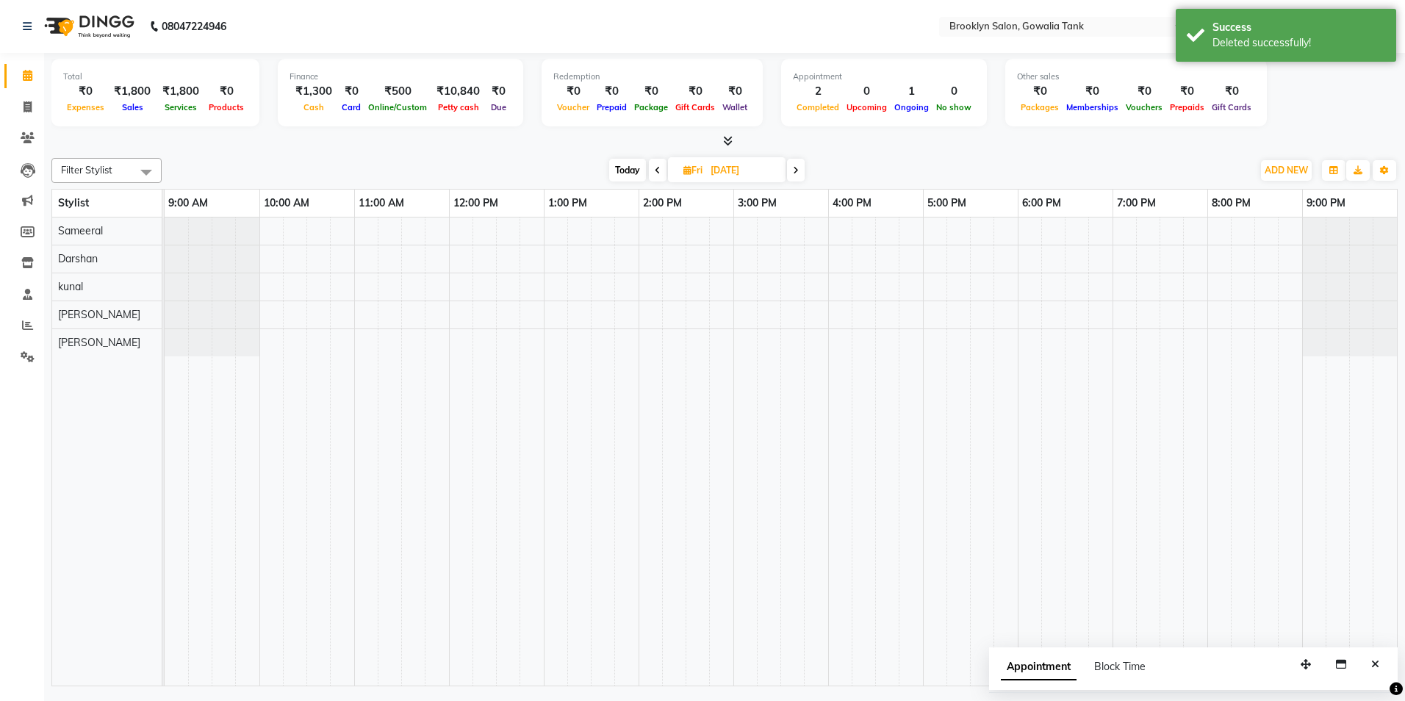
click at [630, 160] on span "Today" at bounding box center [627, 170] width 37 height 23
type input "[DATE]"
